Goal: Task Accomplishment & Management: Use online tool/utility

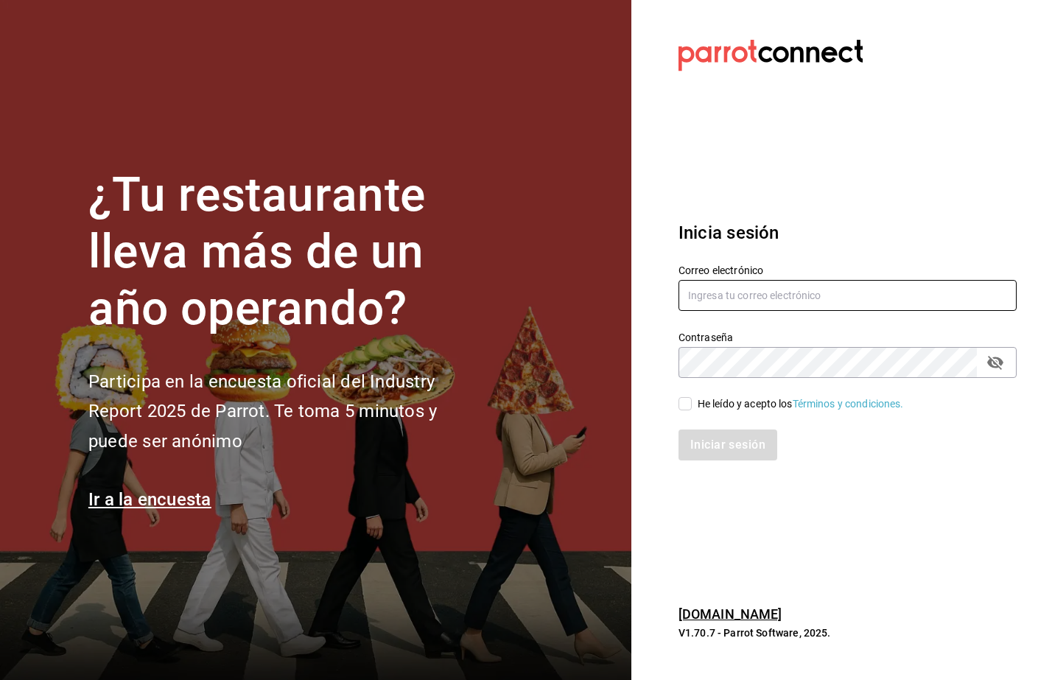
type input "[EMAIL_ADDRESS][DOMAIN_NAME]"
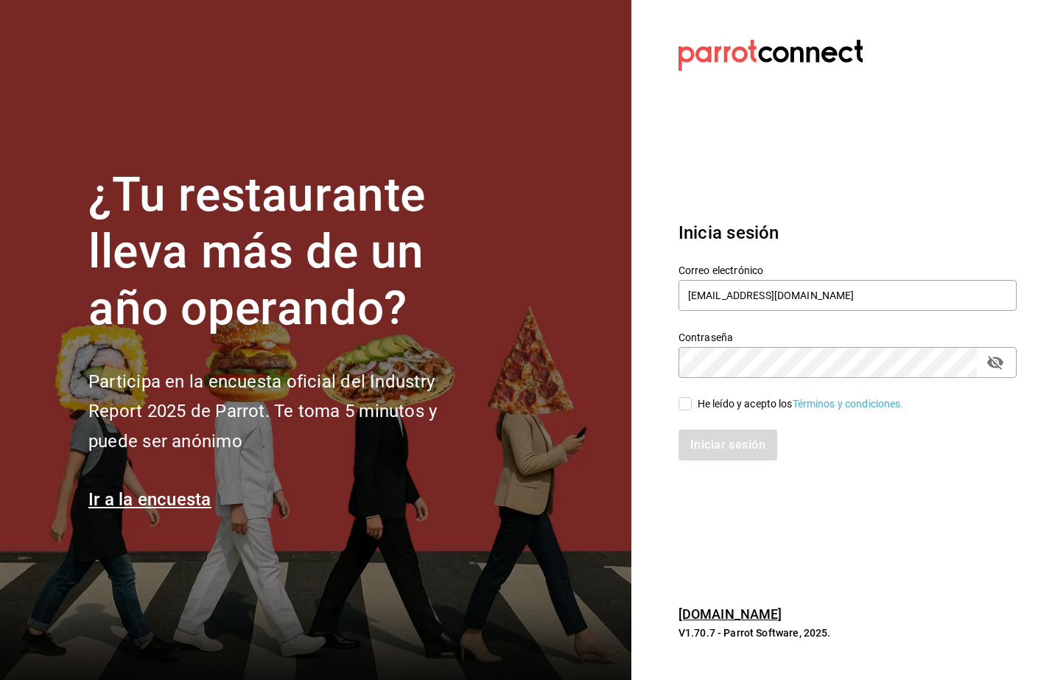
click at [694, 404] on span "He leído y acepto los Términos y condiciones." at bounding box center [797, 403] width 212 height 15
click at [691, 404] on input "He leído y acepto los Términos y condiciones." at bounding box center [684, 403] width 13 height 13
checkbox input "true"
click at [712, 457] on button "Iniciar sesión" at bounding box center [728, 444] width 100 height 31
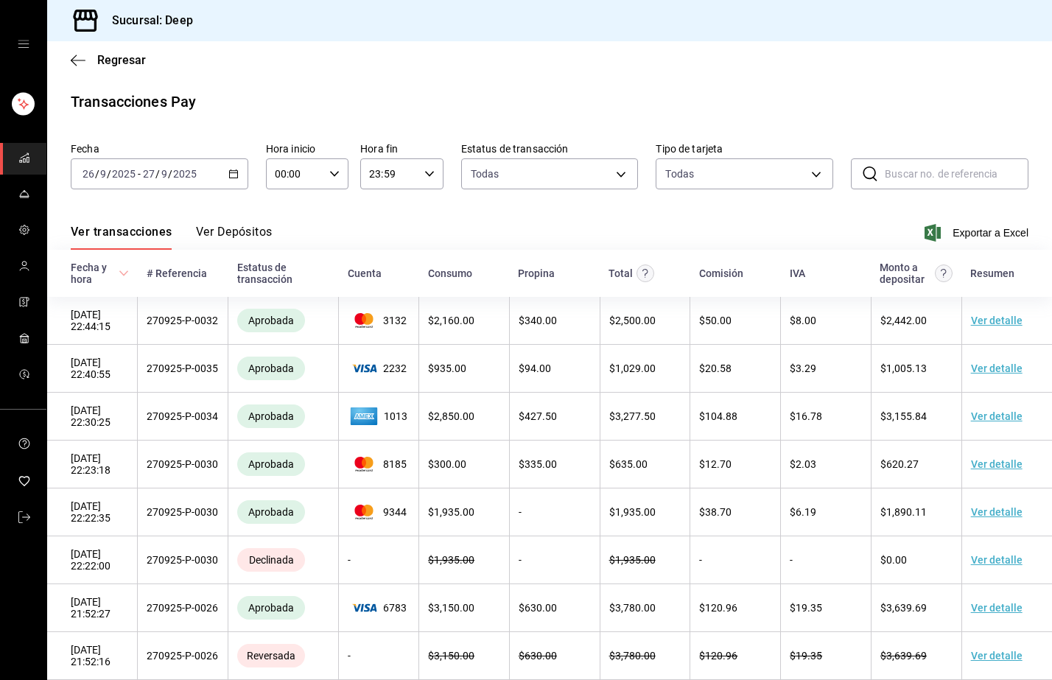
click at [156, 169] on span "/" at bounding box center [157, 174] width 4 height 12
click at [163, 166] on div "[DATE] [DATE] - [DATE] [DATE]" at bounding box center [159, 173] width 177 height 31
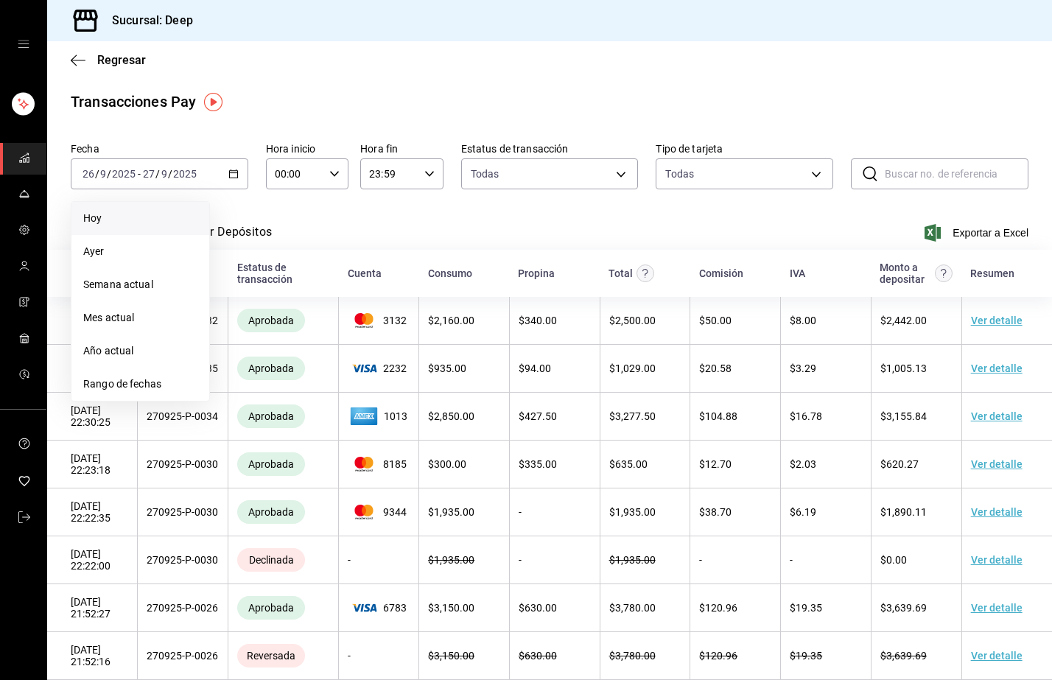
click at [123, 222] on span "Hoy" at bounding box center [140, 218] width 114 height 15
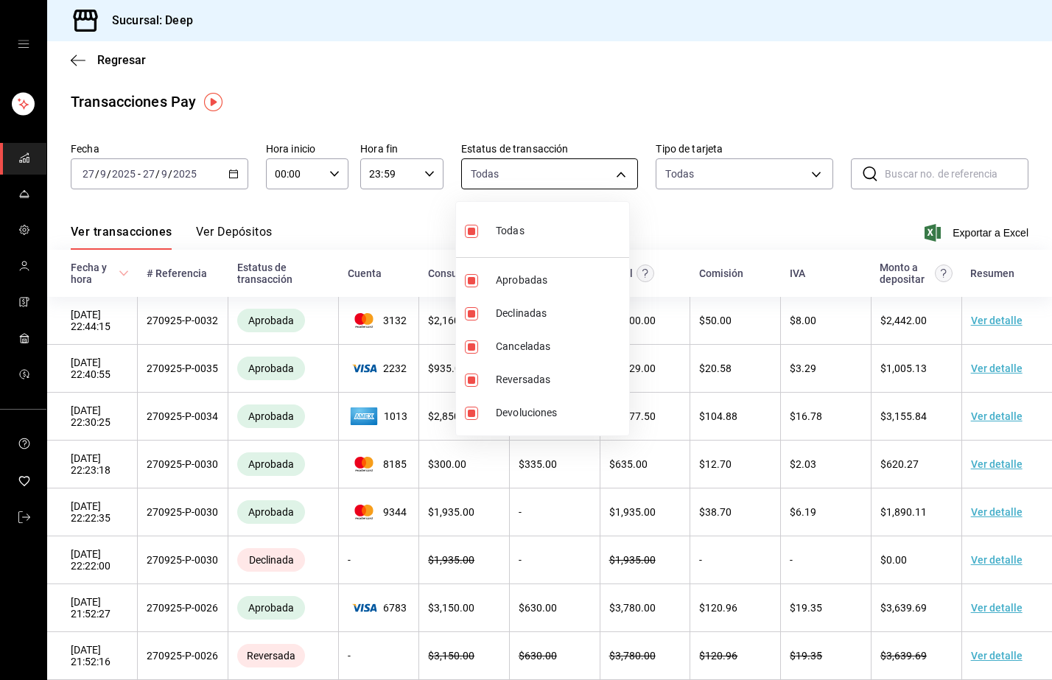
click at [527, 167] on body "Sucursal: Deep Regresar Transacciones Pay Fecha [DATE] [DATE] - [DATE] [DATE] H…" at bounding box center [526, 340] width 1052 height 680
click at [474, 236] on input "checkbox" at bounding box center [471, 231] width 13 height 13
checkbox input "false"
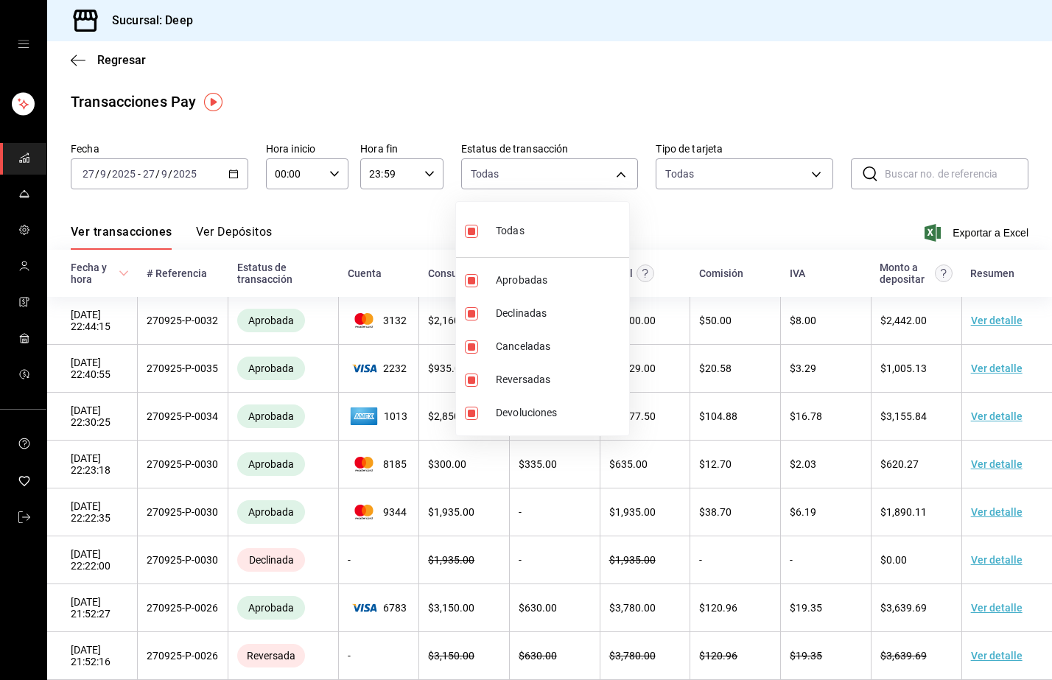
checkbox input "false"
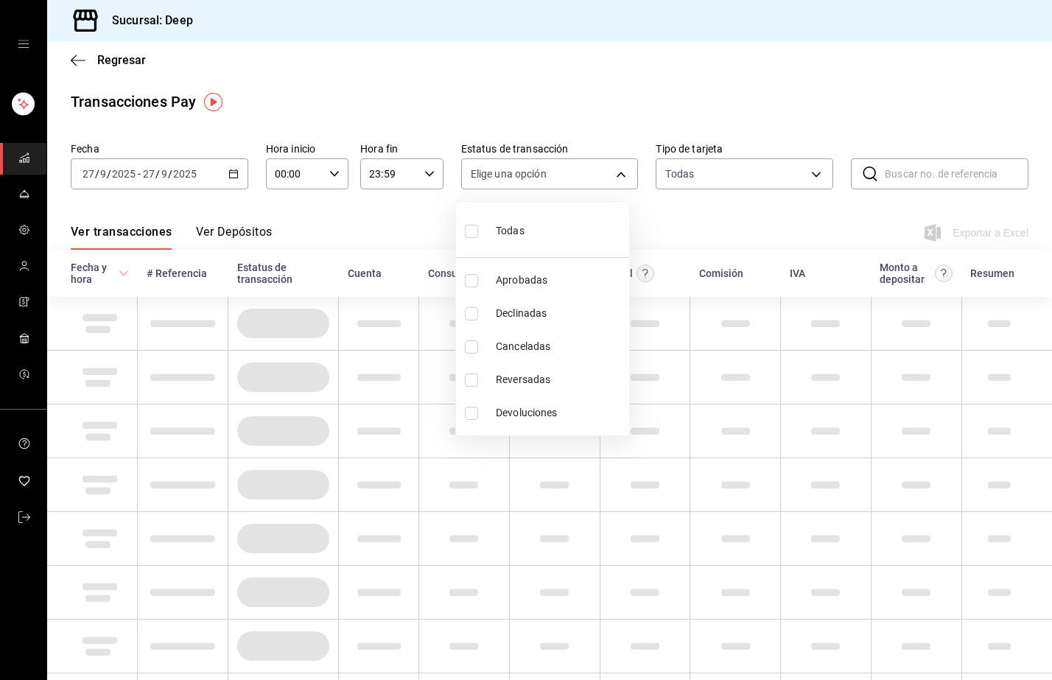
click at [476, 282] on input "checkbox" at bounding box center [471, 280] width 13 height 13
checkbox input "true"
type input "approved"
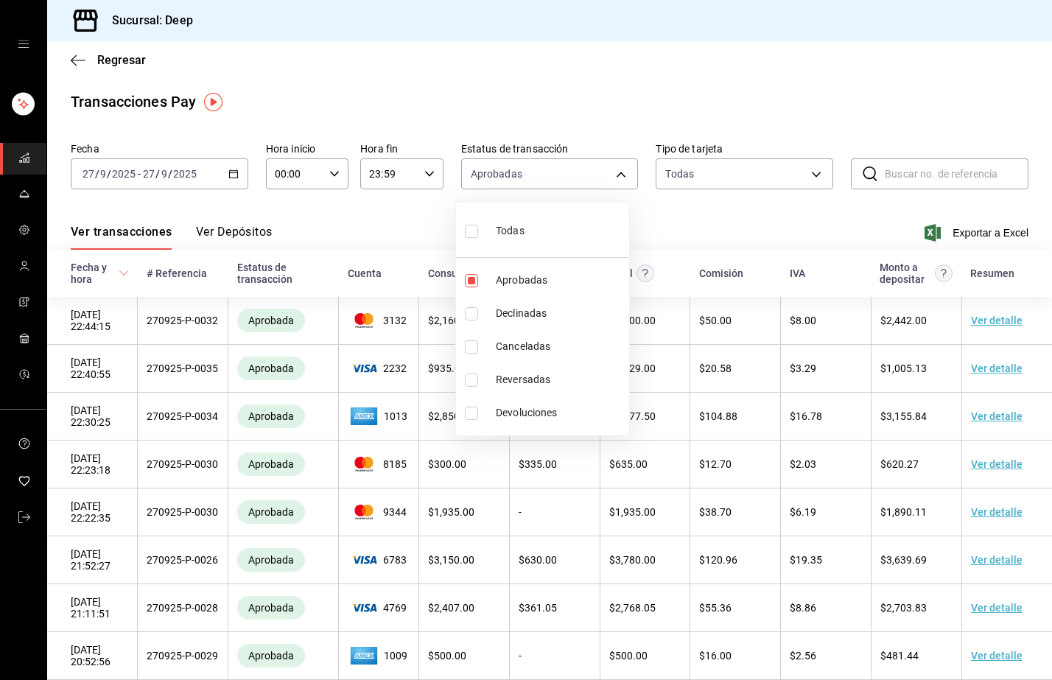
click at [773, 175] on div at bounding box center [526, 340] width 1052 height 680
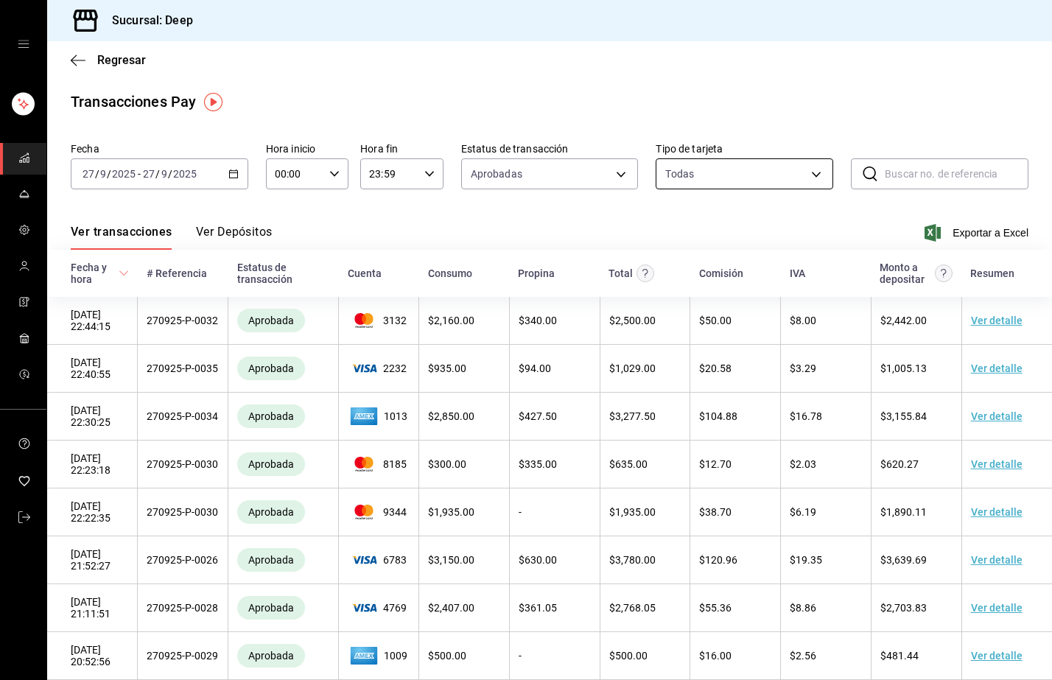
click at [817, 170] on body "Sucursal: Deep Regresar Transacciones Pay Fecha [DATE] [DATE] - [DATE] [DATE] H…" at bounding box center [526, 340] width 1052 height 680
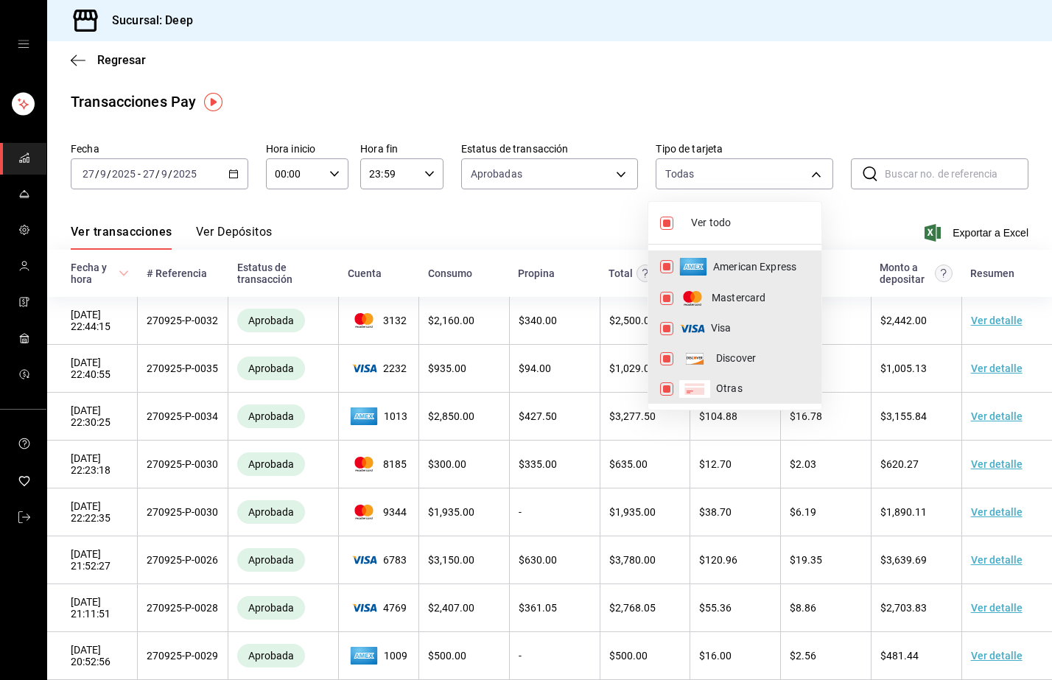
click at [947, 238] on div at bounding box center [526, 340] width 1052 height 680
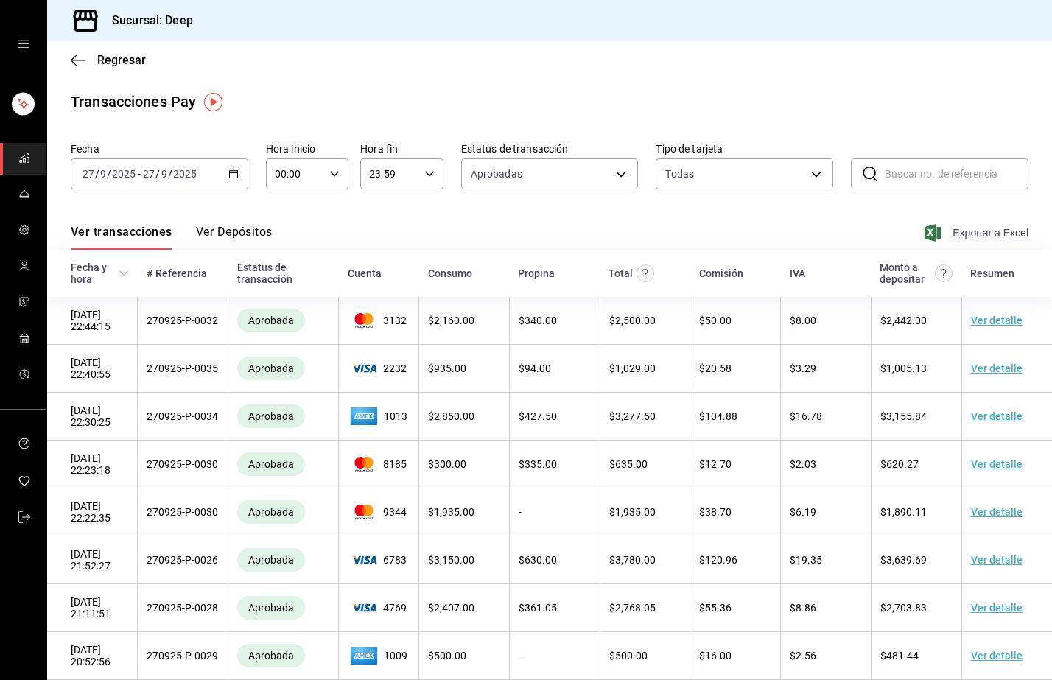
click at [965, 234] on span "Exportar a Excel" at bounding box center [977, 233] width 101 height 18
